Goal: Information Seeking & Learning: Learn about a topic

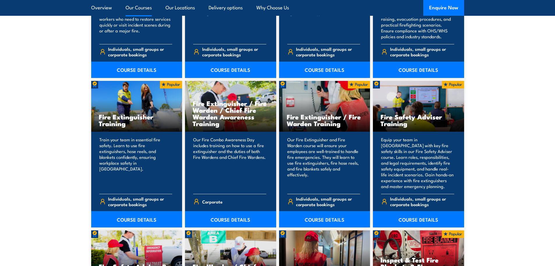
scroll to position [583, 0]
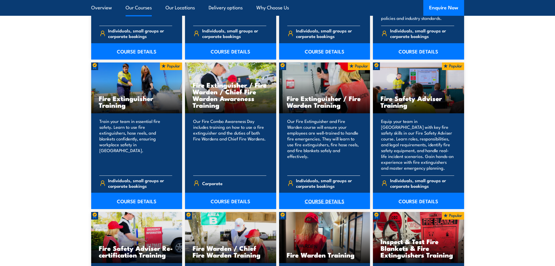
click at [331, 200] on link "COURSE DETAILS" at bounding box center [324, 200] width 91 height 16
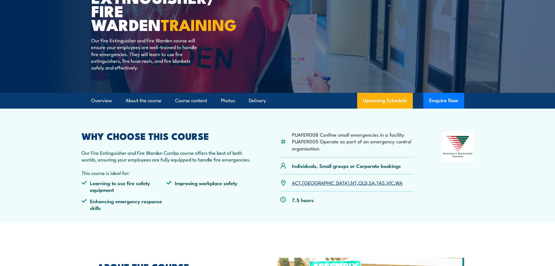
click at [396, 183] on link "WA" at bounding box center [399, 182] width 7 height 7
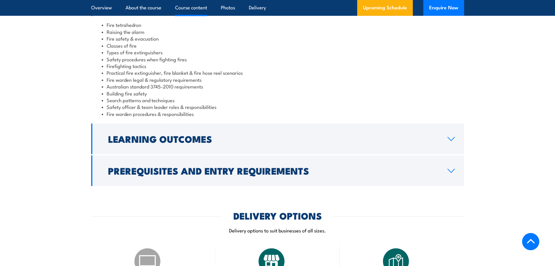
scroll to position [520, 0]
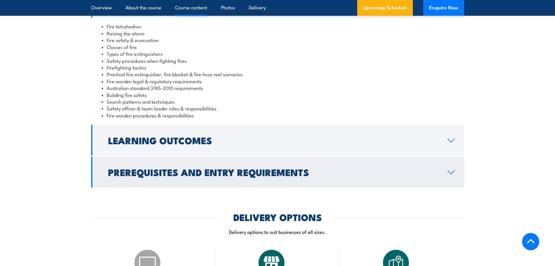
click at [449, 173] on icon at bounding box center [451, 172] width 8 height 5
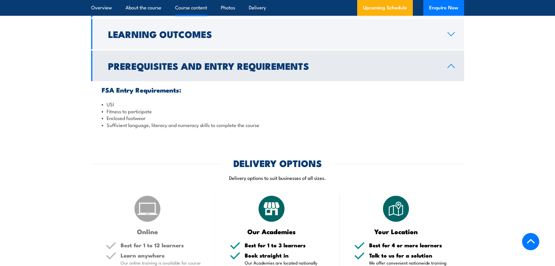
click at [452, 68] on link "Prerequisites and Entry Requirements" at bounding box center [277, 65] width 373 height 31
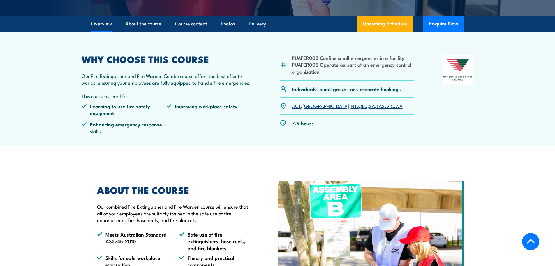
scroll to position [141, 0]
